Goal: Navigation & Orientation: Find specific page/section

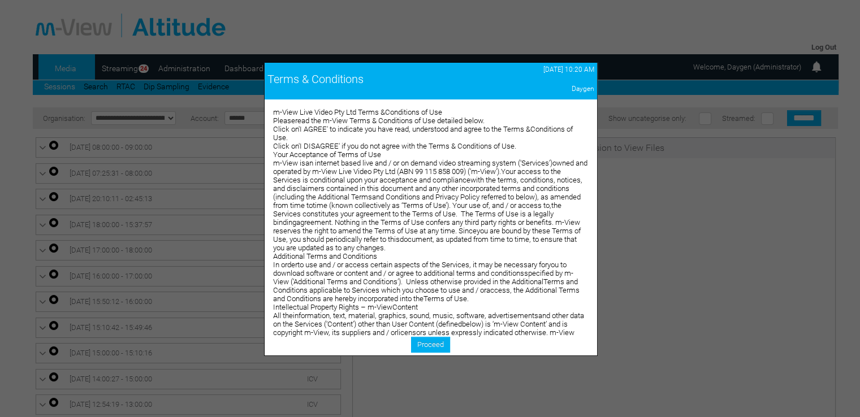
drag, startPoint x: 439, startPoint y: 343, endPoint x: 422, endPoint y: 331, distance: 20.7
click at [439, 343] on link "Proceed" at bounding box center [430, 345] width 39 height 16
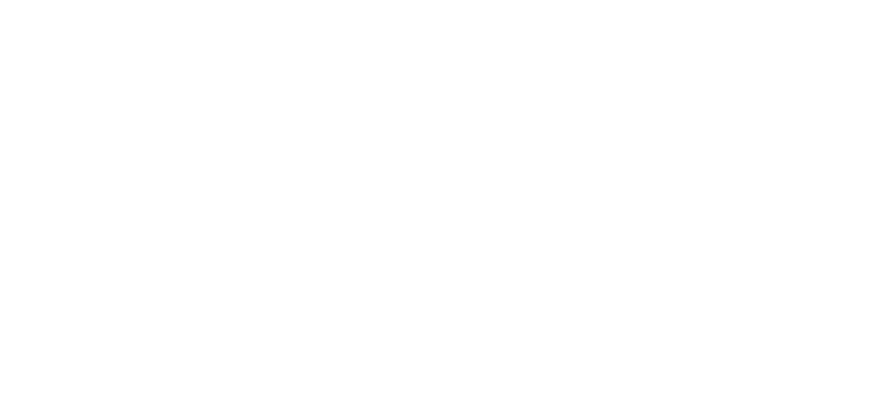
click at [243, 69] on body "Sessions" at bounding box center [434, 208] width 869 height 417
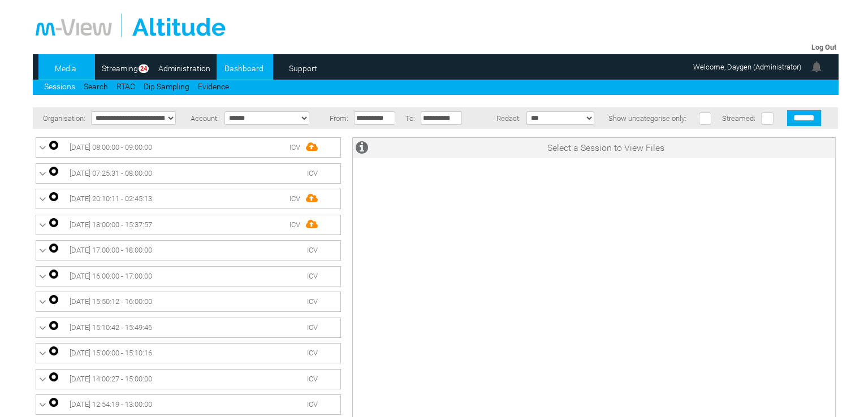
click at [256, 66] on link "Dashboard" at bounding box center [244, 68] width 55 height 17
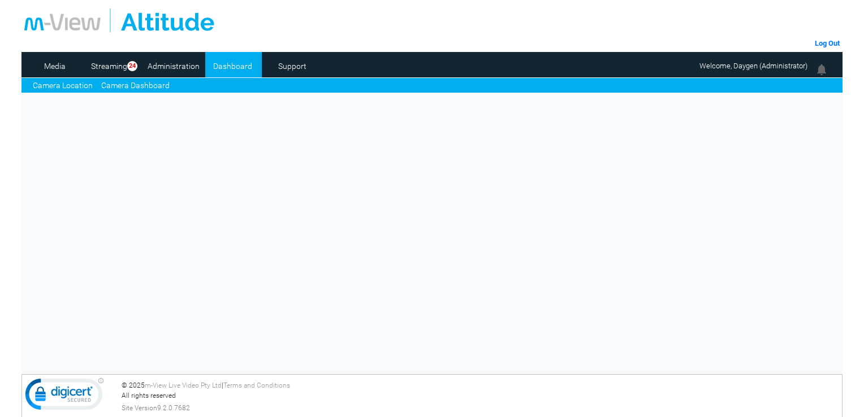
click at [147, 85] on link "Camera Dashboard" at bounding box center [135, 86] width 68 height 12
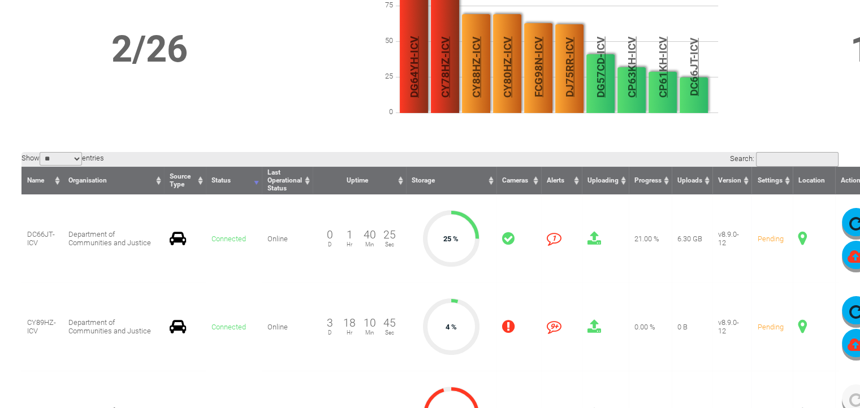
scroll to position [226, 0]
